Goal: Task Accomplishment & Management: Use online tool/utility

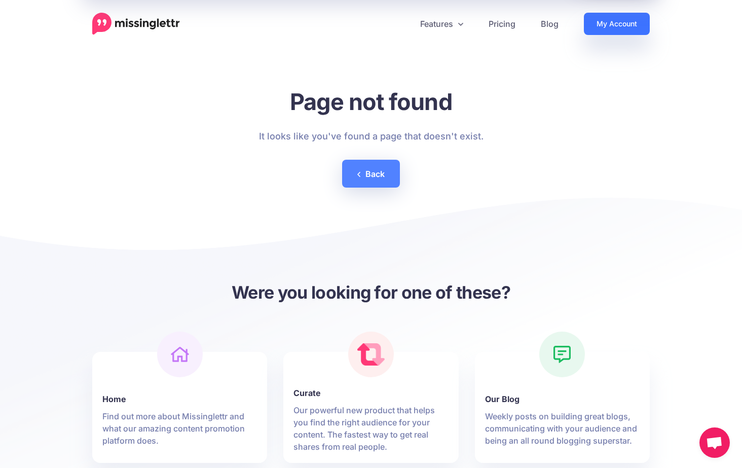
click at [627, 22] on link "My Account" at bounding box center [617, 24] width 66 height 22
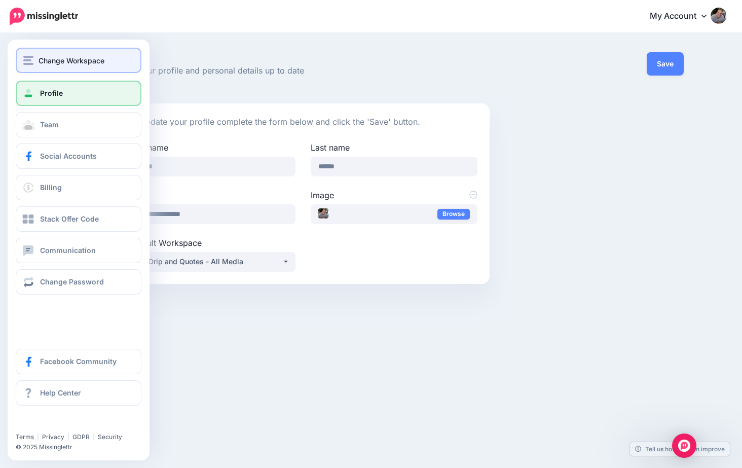
click at [68, 60] on span "Change Workspace" at bounding box center [72, 61] width 66 height 12
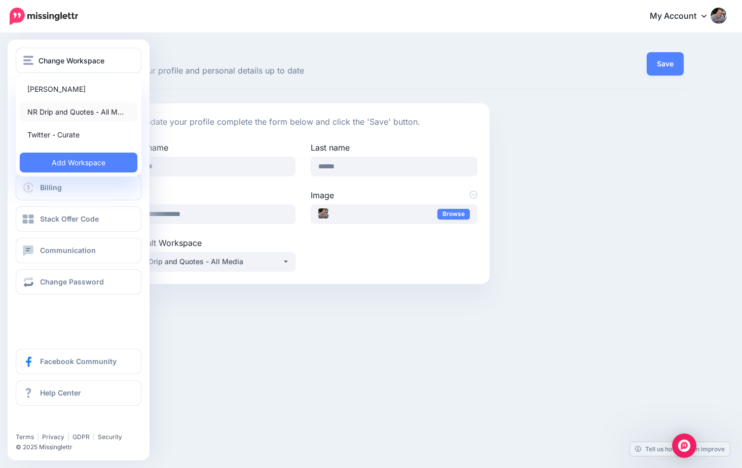
click at [66, 110] on link "NR Drip and Quotes - All M…" at bounding box center [79, 112] width 118 height 20
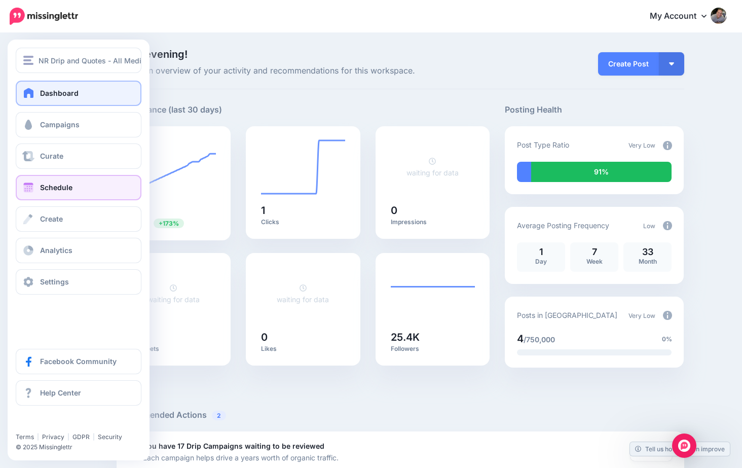
click at [55, 190] on span "Schedule" at bounding box center [56, 187] width 32 height 9
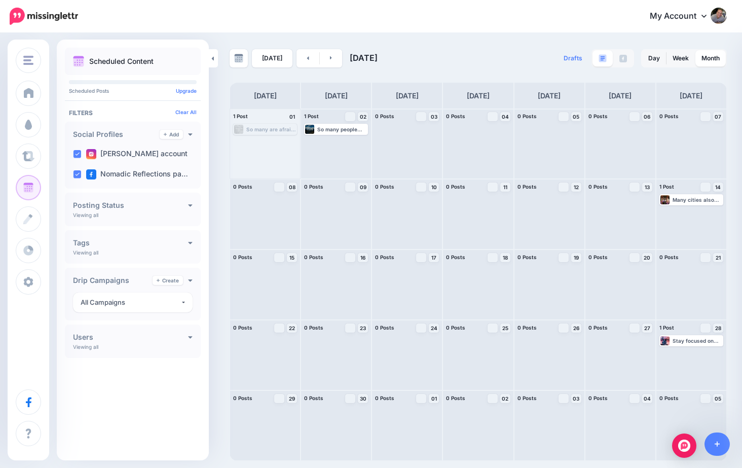
click at [133, 60] on p "Scheduled Content" at bounding box center [121, 61] width 64 height 7
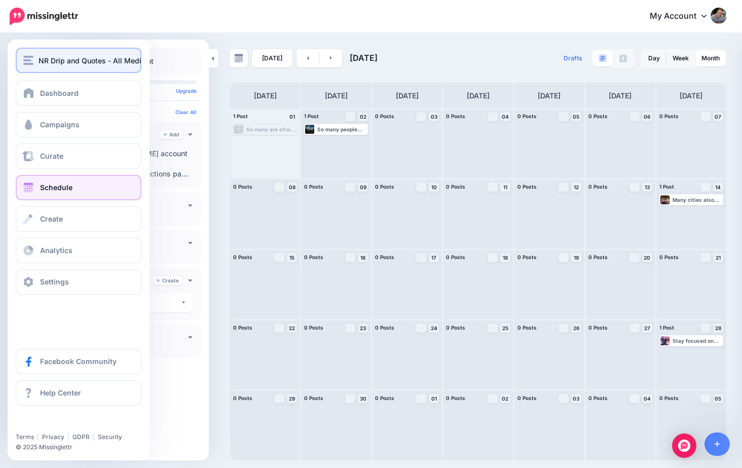
click at [34, 56] on div "NR Drip and Quotes - All Media" at bounding box center [78, 61] width 110 height 12
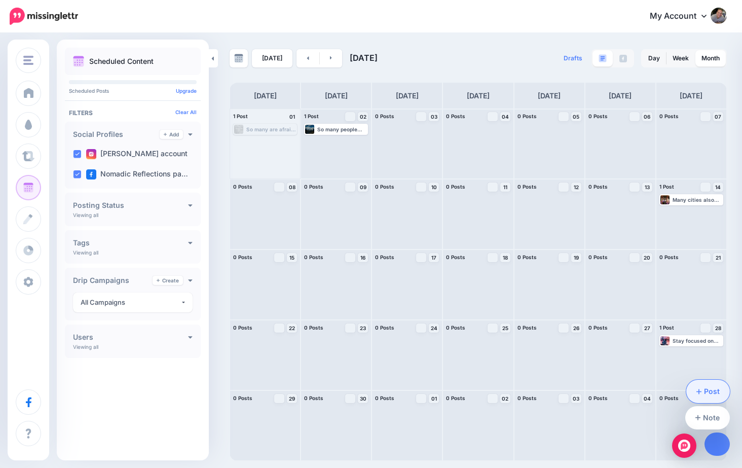
click at [715, 393] on link "Post" at bounding box center [708, 391] width 44 height 23
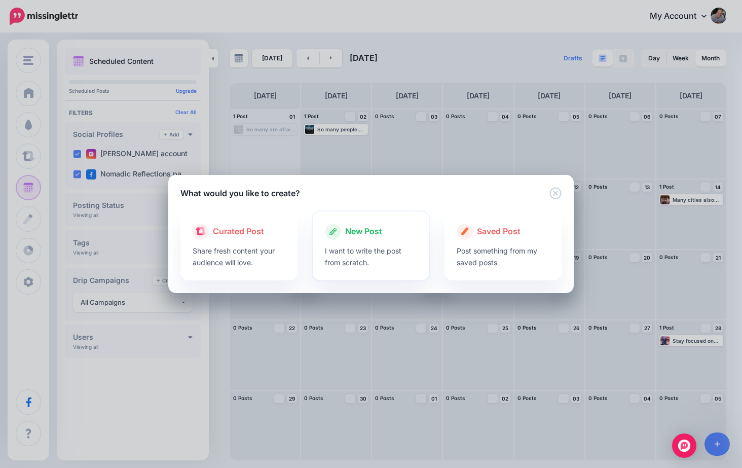
click at [366, 233] on span "New Post" at bounding box center [363, 231] width 37 height 13
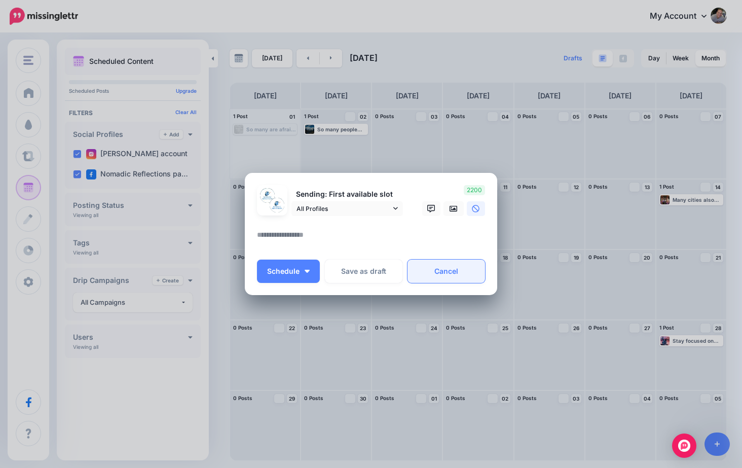
click at [435, 268] on link "Cancel" at bounding box center [447, 271] width 78 height 23
